Goal: Check status: Check status

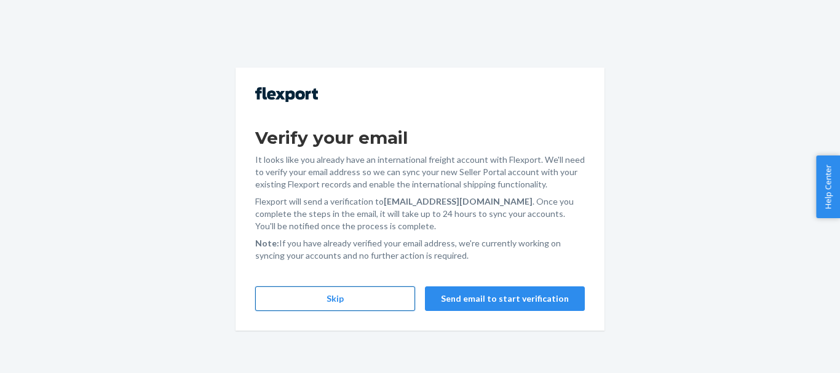
click at [302, 310] on button "Skip" at bounding box center [335, 299] width 160 height 25
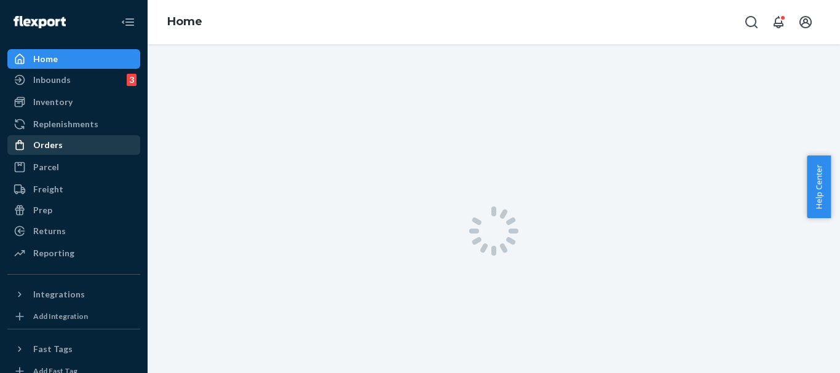
click at [44, 141] on div "Orders" at bounding box center [48, 145] width 30 height 12
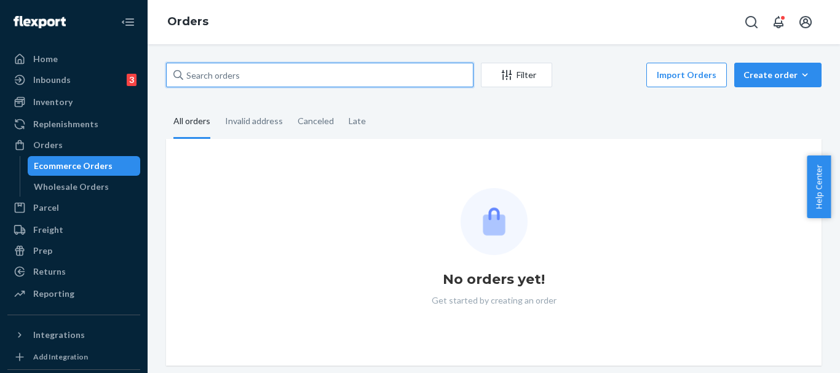
click at [235, 78] on input "text" at bounding box center [319, 75] width 307 height 25
paste input "9018814039"
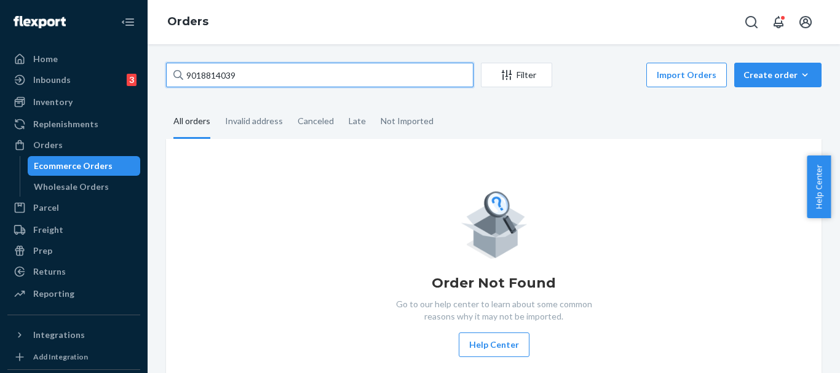
type input "9018814039"
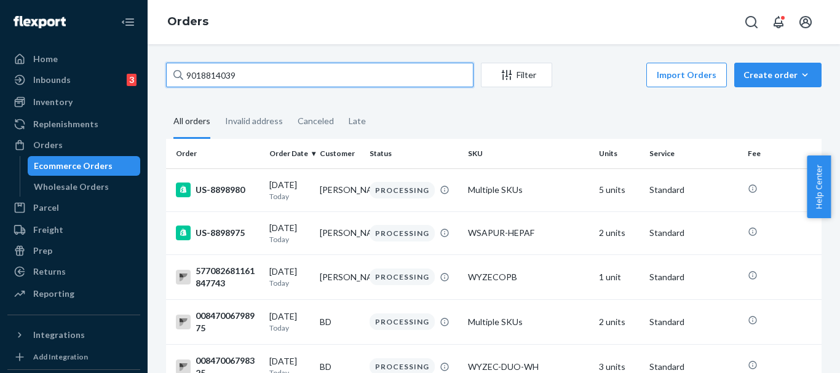
click at [260, 75] on input "9018814039" at bounding box center [319, 75] width 307 height 25
drag, startPoint x: 261, startPoint y: 75, endPoint x: 116, endPoint y: 75, distance: 145.1
click at [116, 75] on div "Home Inbounds 3 Shipping Plans Problems 3 Inventory Products Replenishments Ord…" at bounding box center [420, 186] width 840 height 373
